Goal: Information Seeking & Learning: Stay updated

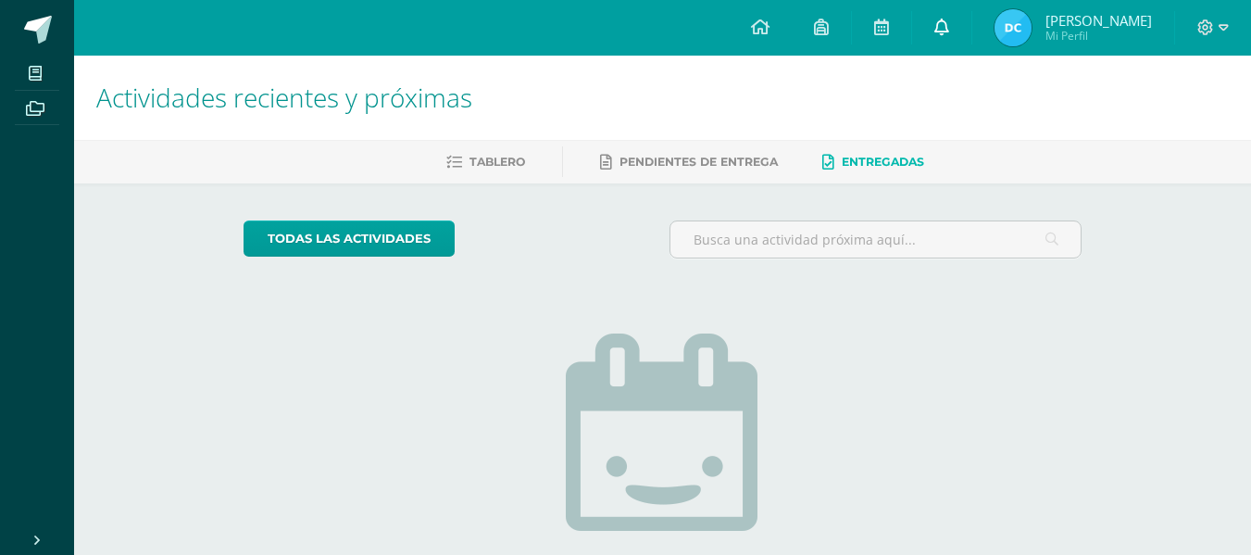
click at [937, 23] on icon at bounding box center [941, 27] width 15 height 17
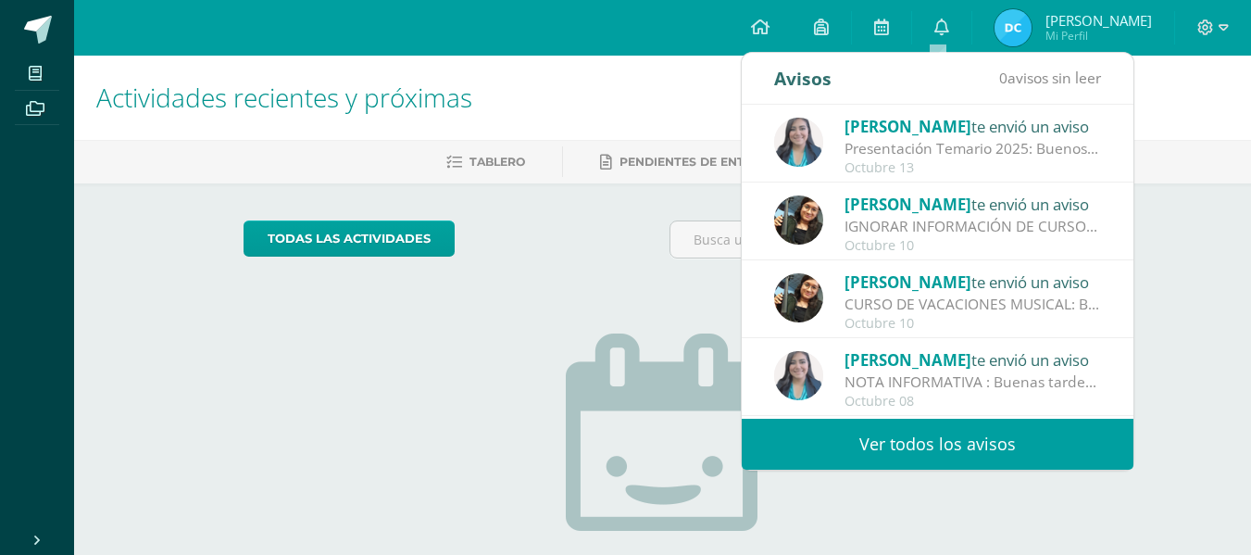
click at [949, 157] on div "Presentación Temario 2025: Buenos días queridos padres de familia y estudiantes…" at bounding box center [972, 148] width 257 height 21
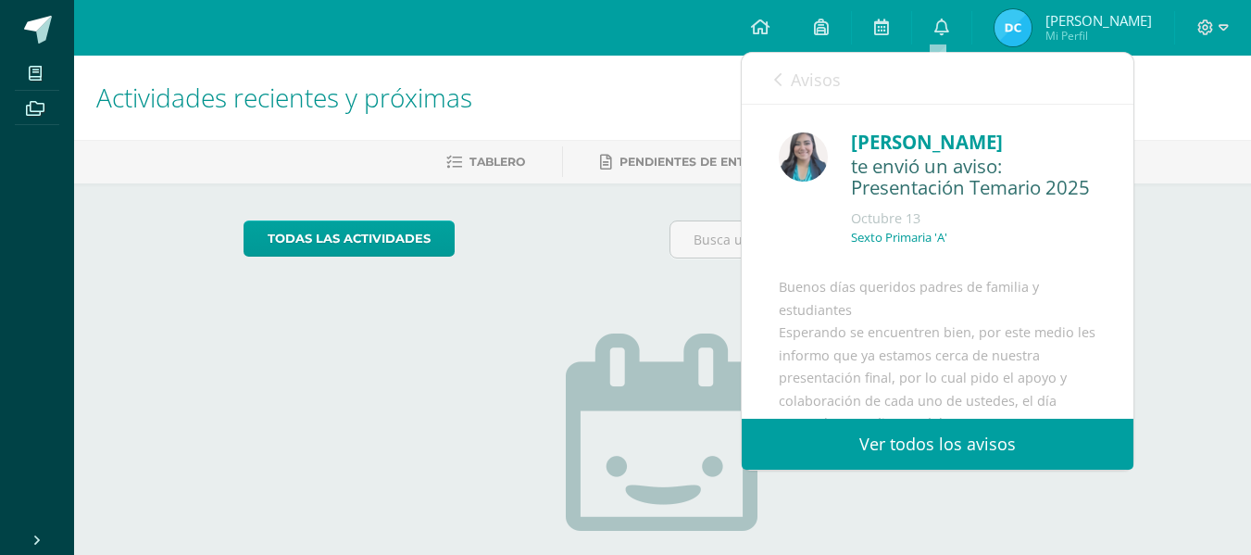
click at [961, 436] on link "Ver todos los avisos" at bounding box center [938, 443] width 392 height 51
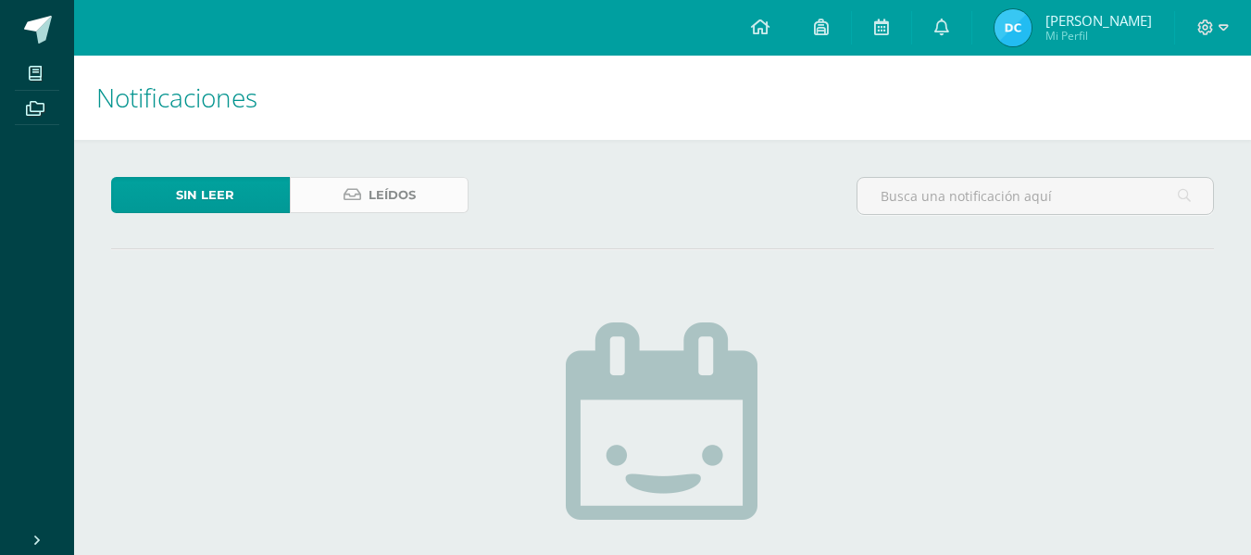
click at [411, 201] on span "Leídos" at bounding box center [391, 195] width 47 height 34
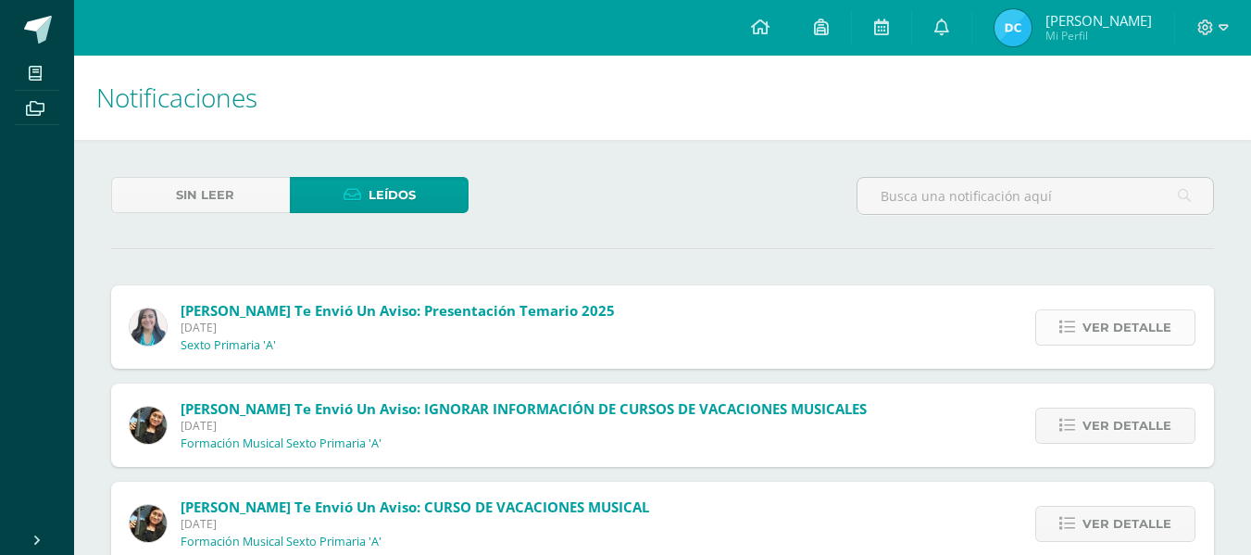
click at [1145, 329] on span "Ver detalle" at bounding box center [1126, 327] width 89 height 34
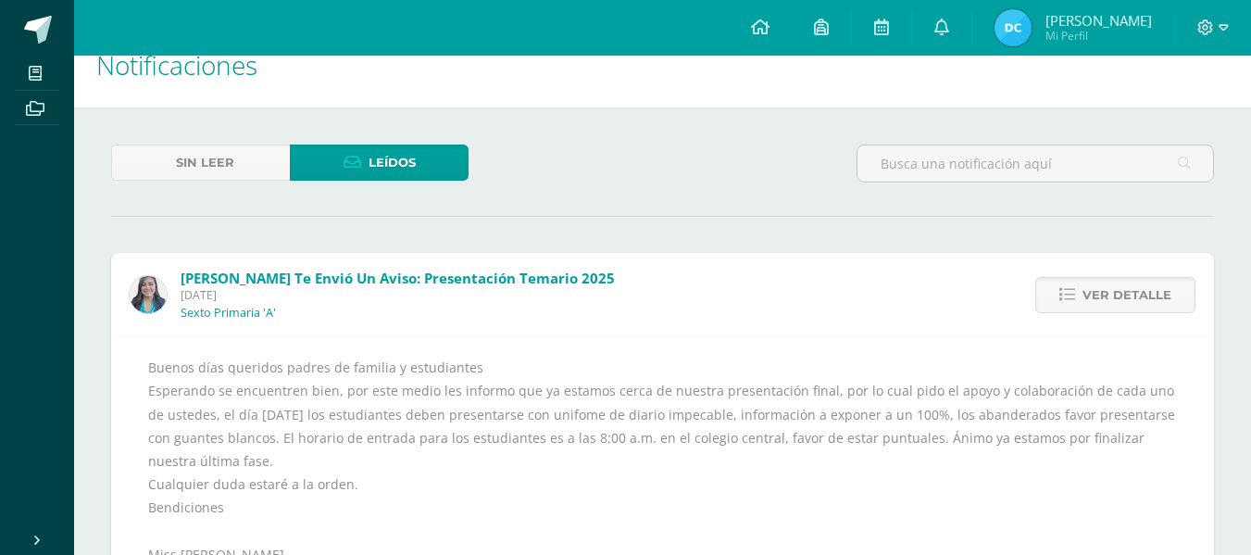
scroll to position [33, 0]
